Goal: Task Accomplishment & Management: Use online tool/utility

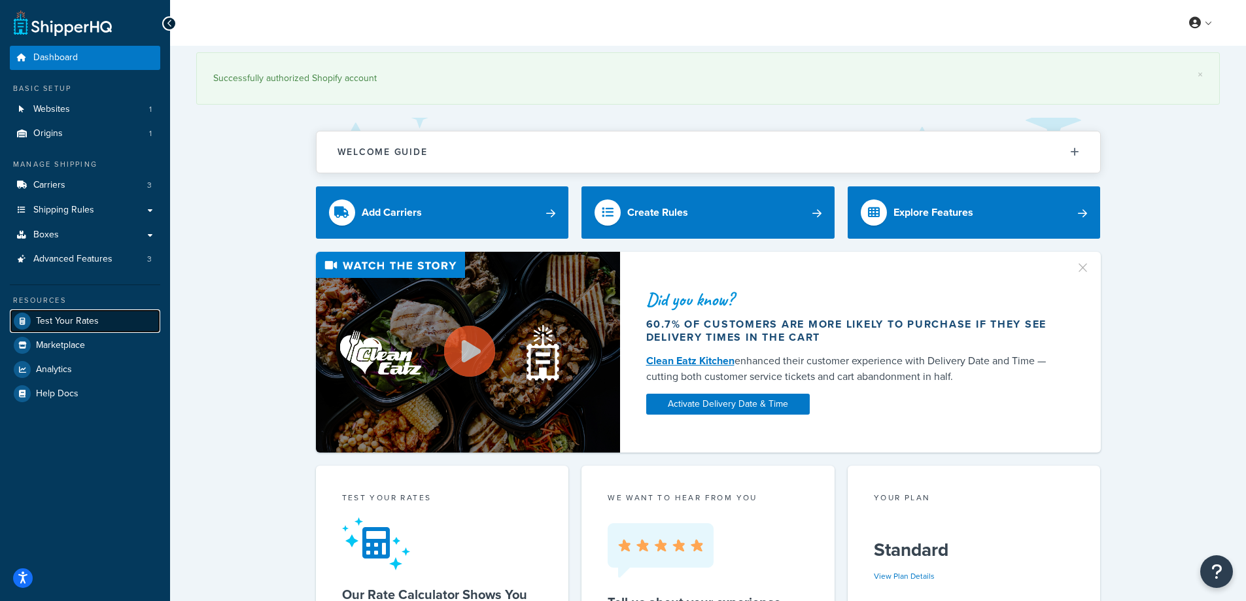
click at [64, 324] on span "Test Your Rates" at bounding box center [67, 321] width 63 height 11
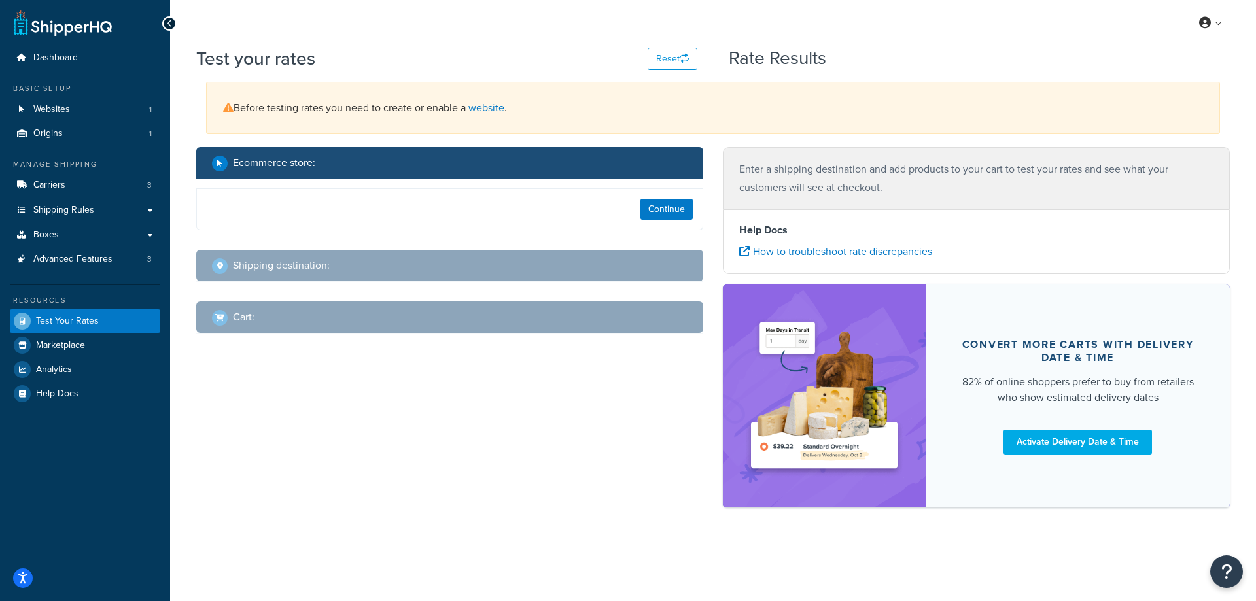
select select "[GEOGRAPHIC_DATA]"
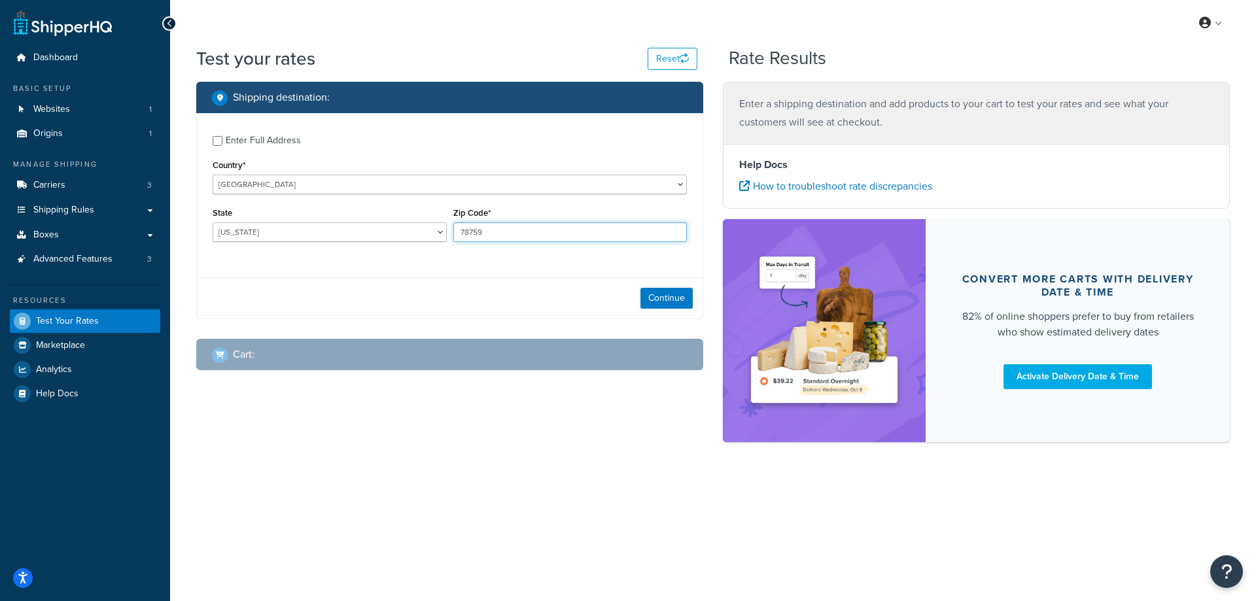
drag, startPoint x: 489, startPoint y: 235, endPoint x: 436, endPoint y: 233, distance: 53.0
click at [436, 233] on div "State [US_STATE] [US_STATE] [US_STATE] [US_STATE] [US_STATE] Armed Forces Ameri…" at bounding box center [449, 228] width 481 height 48
paste input "14225"
type input "14225"
click at [353, 260] on div "Enter Full Address Country* [GEOGRAPHIC_DATA] [GEOGRAPHIC_DATA] [GEOGRAPHIC_DAT…" at bounding box center [450, 190] width 506 height 154
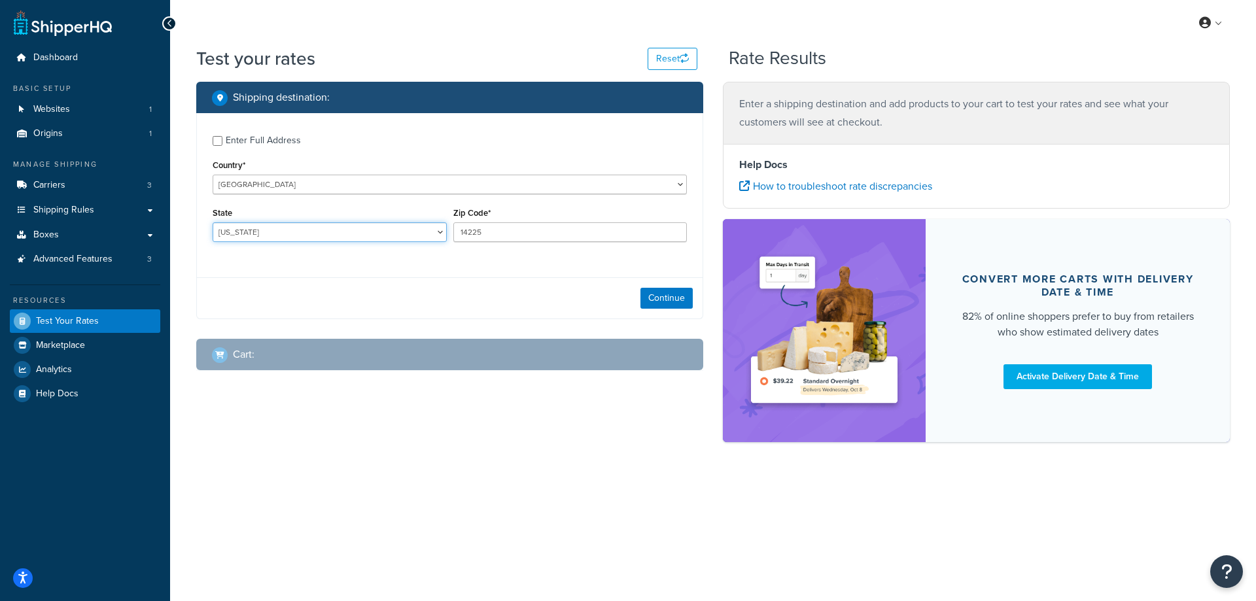
click at [247, 229] on select "[US_STATE] [US_STATE] [US_STATE] [US_STATE] [US_STATE] Armed Forces Americas Ar…" at bounding box center [330, 232] width 234 height 20
select select "NY"
click at [213, 222] on select "[US_STATE] [US_STATE] [US_STATE] [US_STATE] [US_STATE] Armed Forces Americas Ar…" at bounding box center [330, 232] width 234 height 20
click at [666, 296] on button "Continue" at bounding box center [666, 298] width 52 height 21
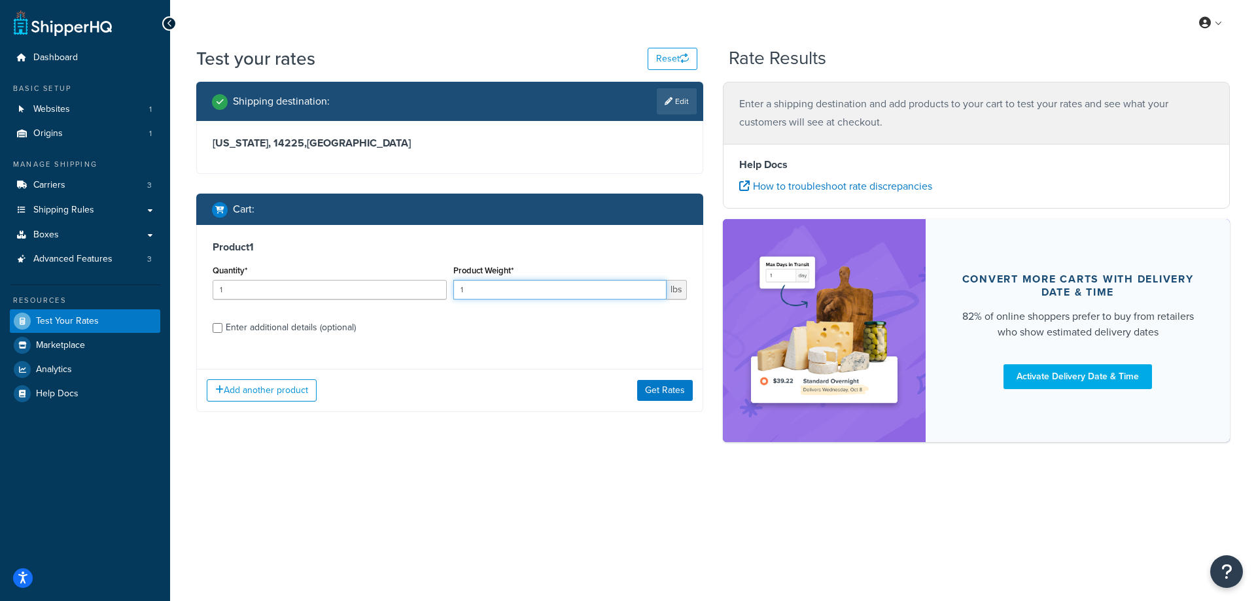
drag, startPoint x: 487, startPoint y: 285, endPoint x: 455, endPoint y: 285, distance: 32.1
click at [455, 285] on input "1" at bounding box center [560, 290] width 214 height 20
paste input "0.42"
type input "0.42"
click at [366, 290] on input "1" at bounding box center [330, 290] width 234 height 20
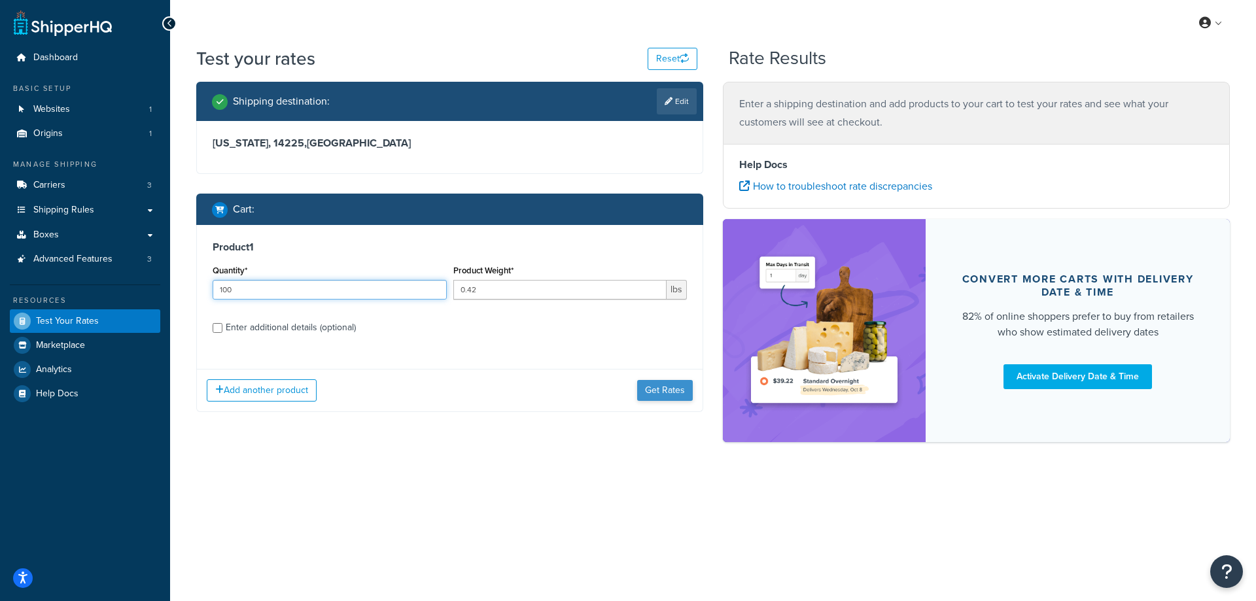
type input "100"
click at [666, 392] on button "Get Rates" at bounding box center [665, 390] width 56 height 21
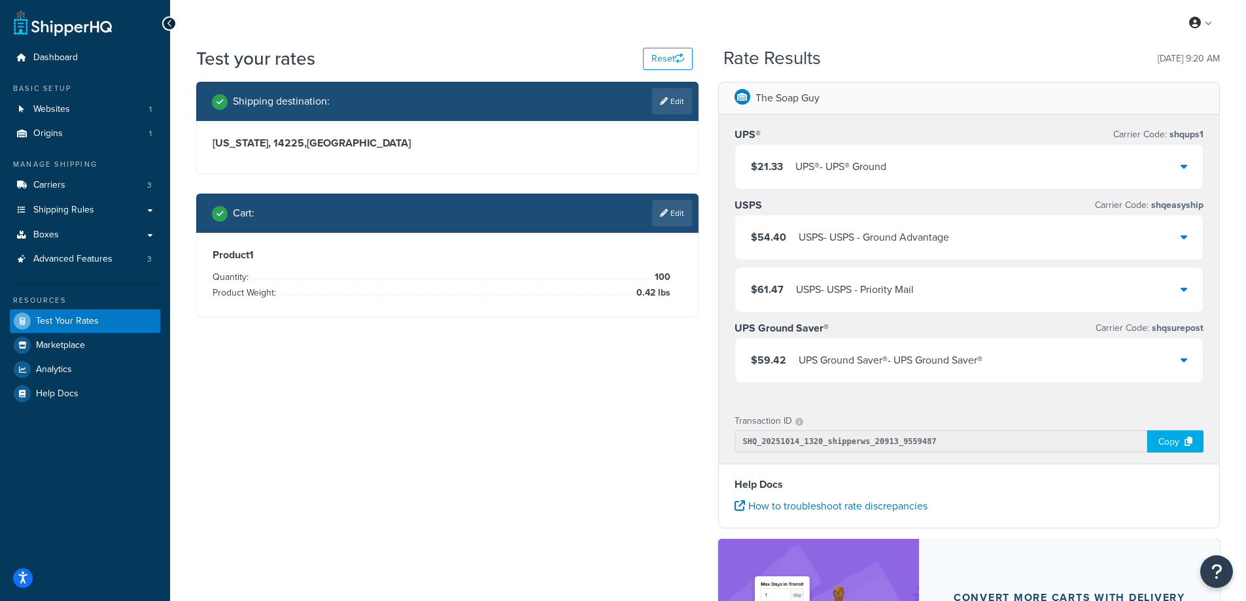
click at [826, 168] on div "UPS® - UPS® Ground" at bounding box center [840, 167] width 91 height 18
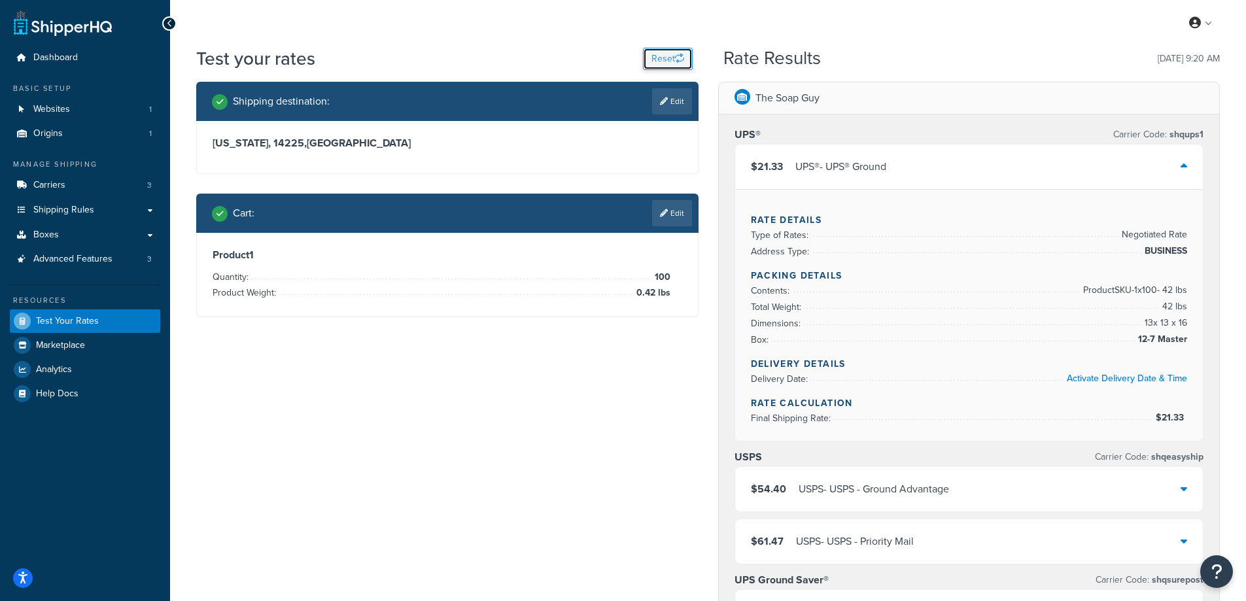
click at [668, 64] on button "Reset" at bounding box center [668, 59] width 50 height 22
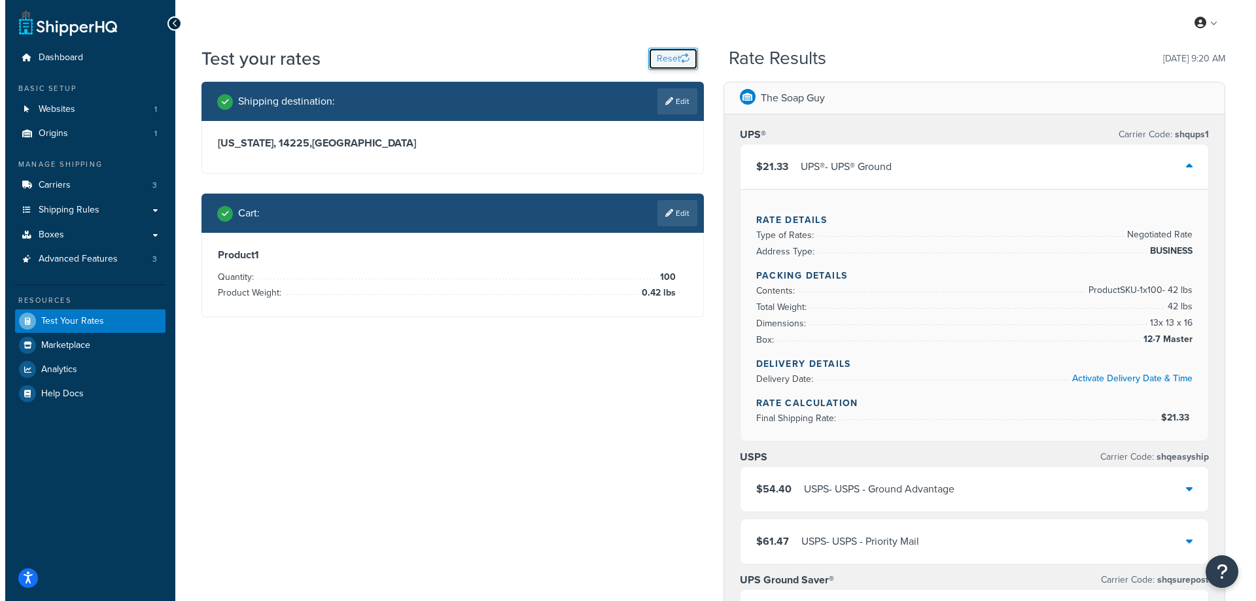
select select "[GEOGRAPHIC_DATA]"
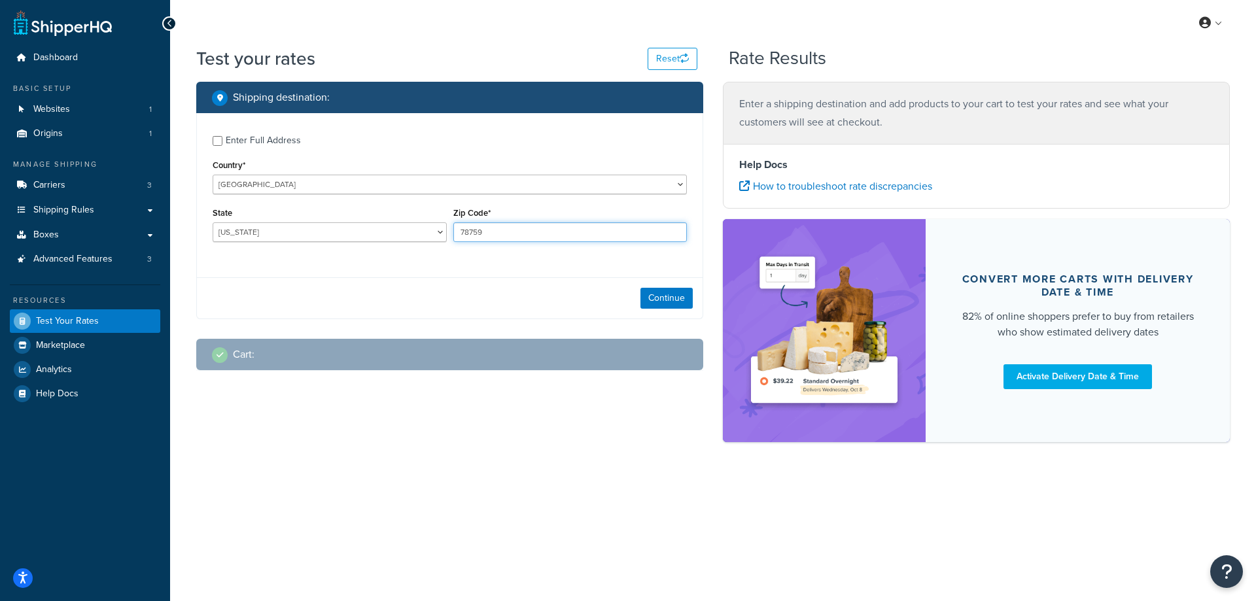
drag, startPoint x: 485, startPoint y: 237, endPoint x: 458, endPoint y: 240, distance: 26.9
click at [458, 240] on input "78759" at bounding box center [570, 232] width 234 height 20
paste input "89032"
type input "89032"
click at [362, 263] on div "Enter Full Address Country* [GEOGRAPHIC_DATA] [GEOGRAPHIC_DATA] [GEOGRAPHIC_DAT…" at bounding box center [450, 190] width 506 height 154
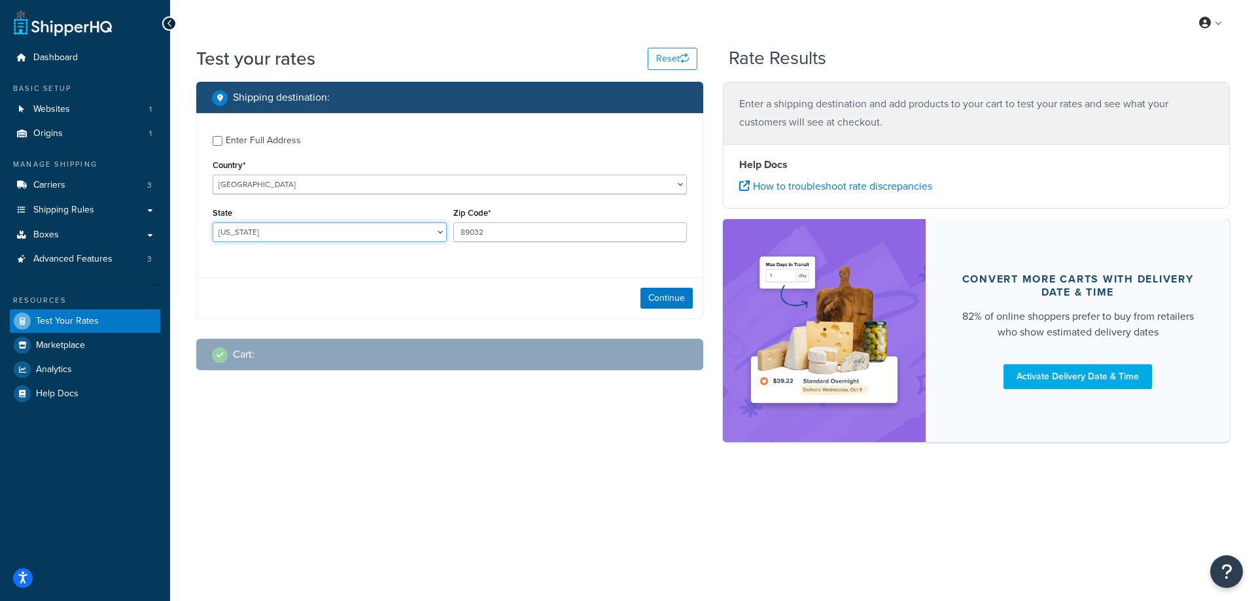
click at [258, 229] on select "[US_STATE] [US_STATE] [US_STATE] [US_STATE] [US_STATE] Armed Forces Americas Ar…" at bounding box center [330, 232] width 234 height 20
select select "NV"
click at [213, 222] on select "[US_STATE] [US_STATE] [US_STATE] [US_STATE] [US_STATE] Armed Forces Americas Ar…" at bounding box center [330, 232] width 234 height 20
click at [182, 261] on div "Test your rates Reset Rate Results Shipping destination : Enter Full Address Co…" at bounding box center [713, 267] width 1086 height 442
click at [657, 293] on button "Continue" at bounding box center [666, 298] width 52 height 21
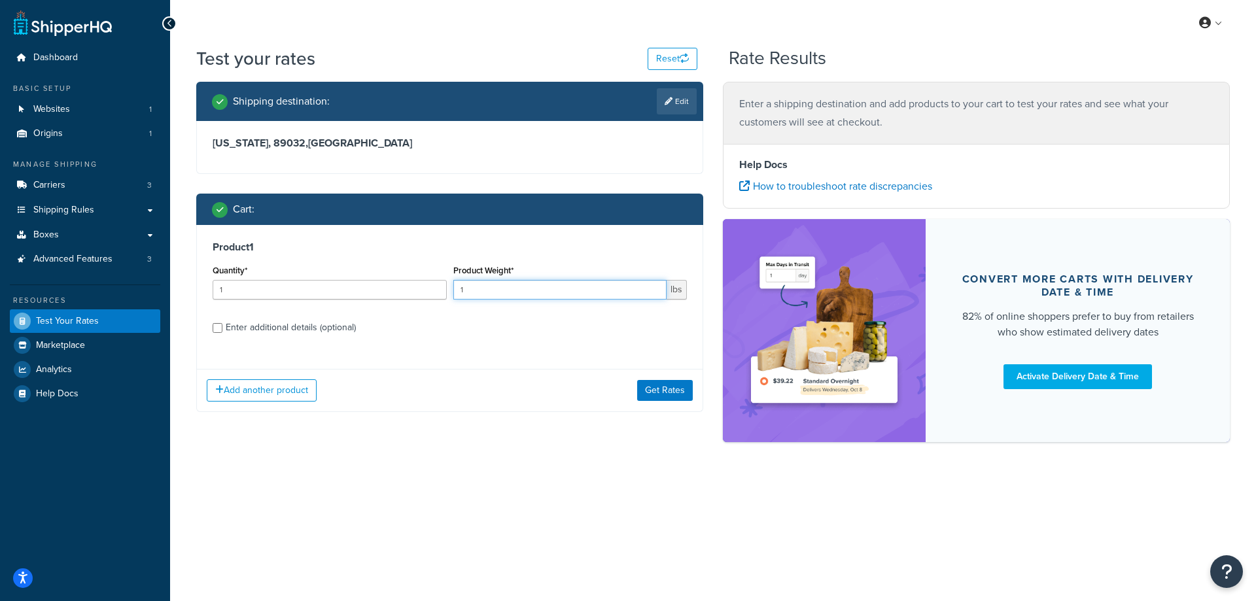
drag, startPoint x: 481, startPoint y: 293, endPoint x: 440, endPoint y: 286, distance: 42.5
click at [440, 286] on div "Quantity* 1 Product Weight* 1 lbs" at bounding box center [449, 286] width 481 height 48
paste input "3.97"
type input "3.97"
click at [364, 292] on input "1" at bounding box center [330, 290] width 234 height 20
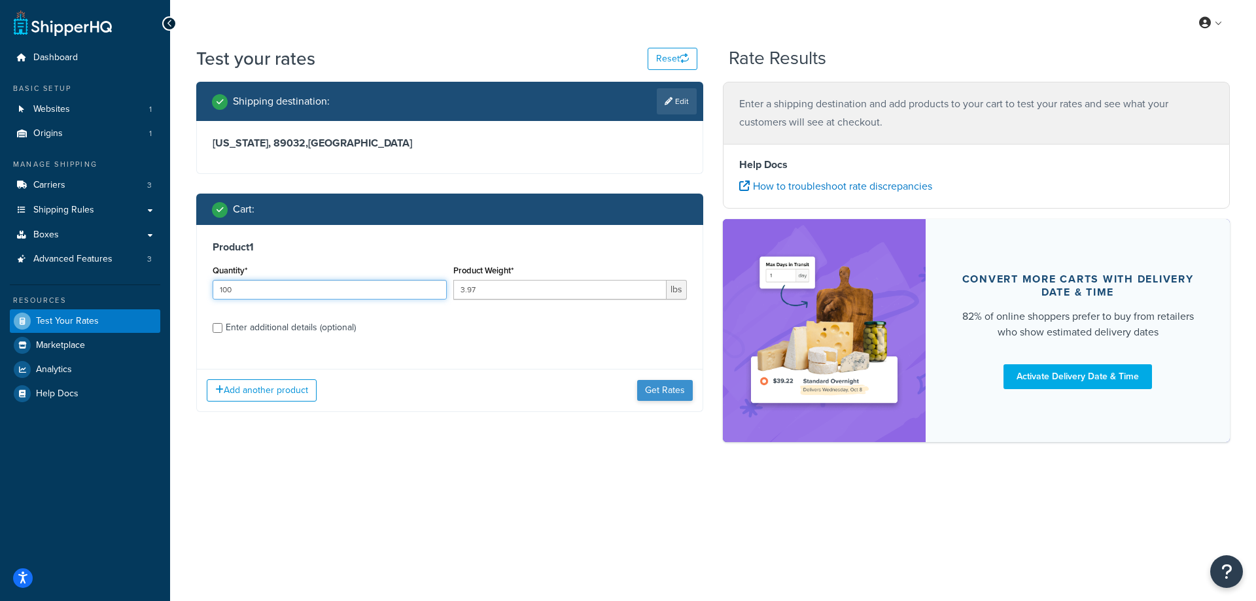
type input "100"
click at [663, 393] on button "Get Rates" at bounding box center [665, 390] width 56 height 21
